Goal: Task Accomplishment & Management: Manage account settings

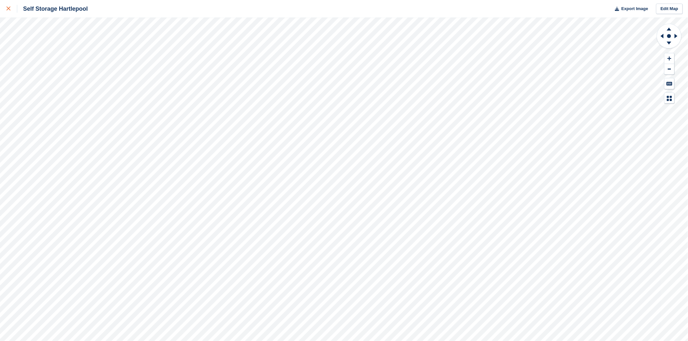
click at [5, 5] on link at bounding box center [8, 9] width 17 height 18
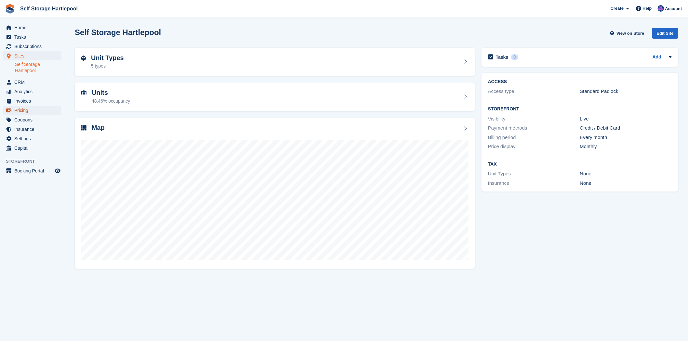
click at [20, 109] on span "Pricing" at bounding box center [33, 110] width 39 height 9
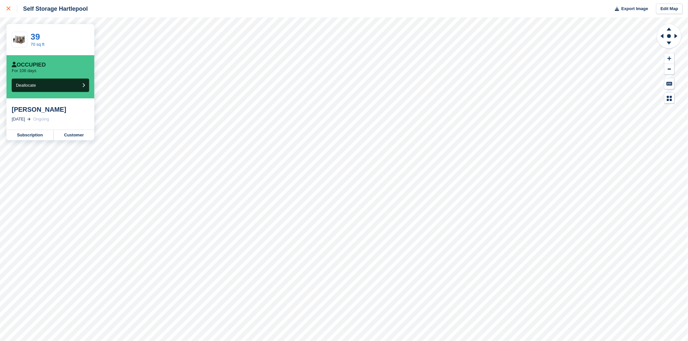
click at [2, 7] on link at bounding box center [8, 9] width 17 height 18
